Goal: Task Accomplishment & Management: Use online tool/utility

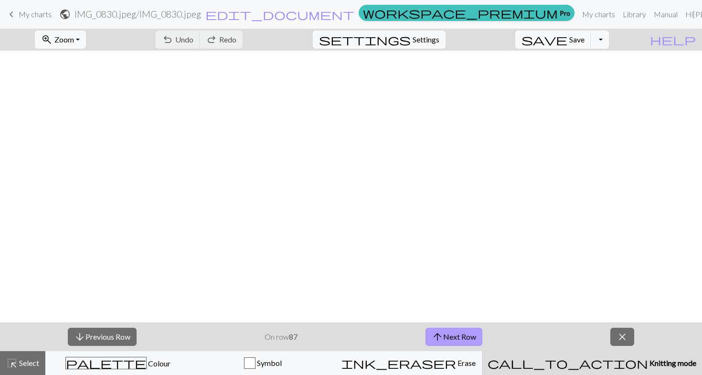
scroll to position [866, 372]
click at [475, 333] on button "arrow_upward Next Row" at bounding box center [453, 337] width 57 height 18
click at [584, 39] on span "Save" at bounding box center [576, 39] width 15 height 9
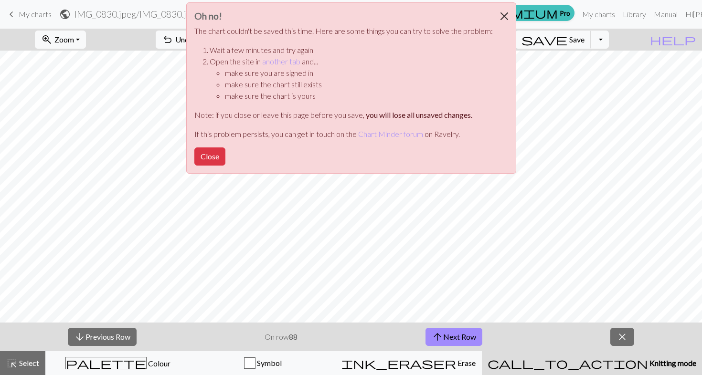
click at [500, 16] on button "Close" at bounding box center [504, 16] width 23 height 27
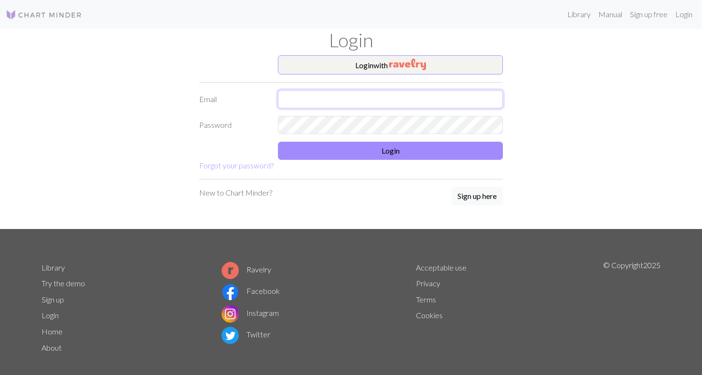
type input "[PERSON_NAME][EMAIL_ADDRESS][PERSON_NAME][DOMAIN_NAME]"
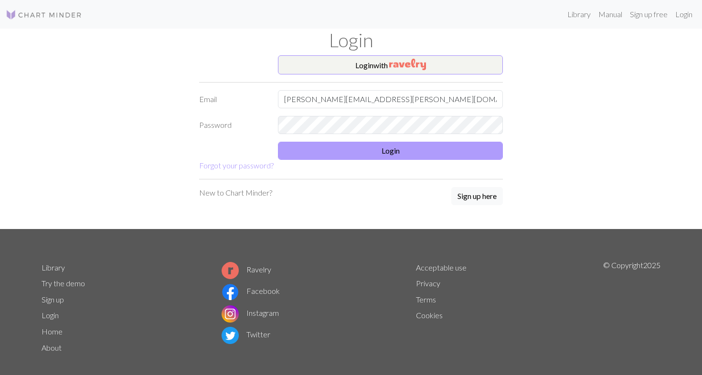
click at [393, 154] on button "Login" at bounding box center [390, 151] width 225 height 18
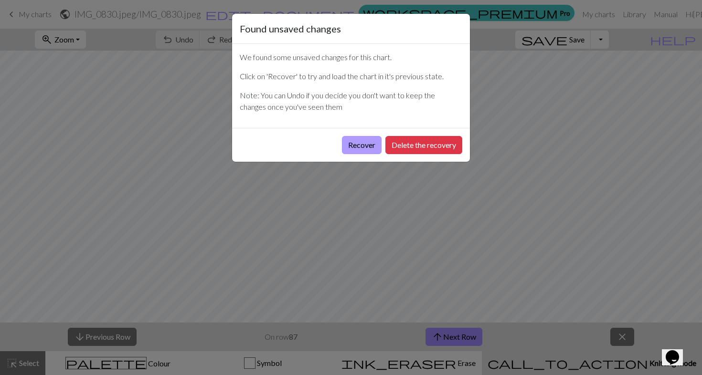
click at [365, 149] on button "Recover" at bounding box center [362, 145] width 40 height 18
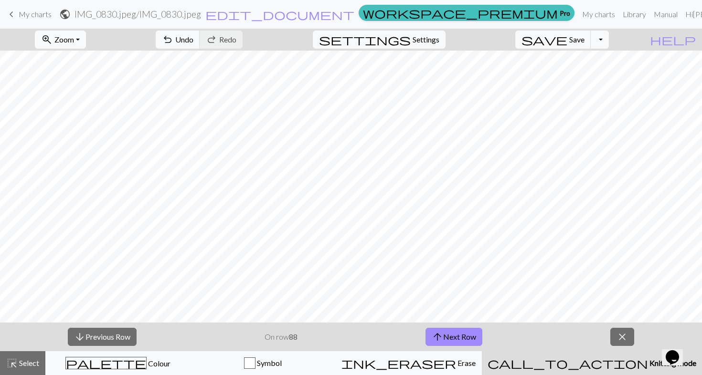
click at [74, 42] on span "Zoom" at bounding box center [64, 39] width 20 height 9
click at [85, 109] on button "50%" at bounding box center [72, 114] width 75 height 15
click at [591, 46] on button "save Save Save" at bounding box center [553, 40] width 76 height 18
